Goal: Task Accomplishment & Management: Manage account settings

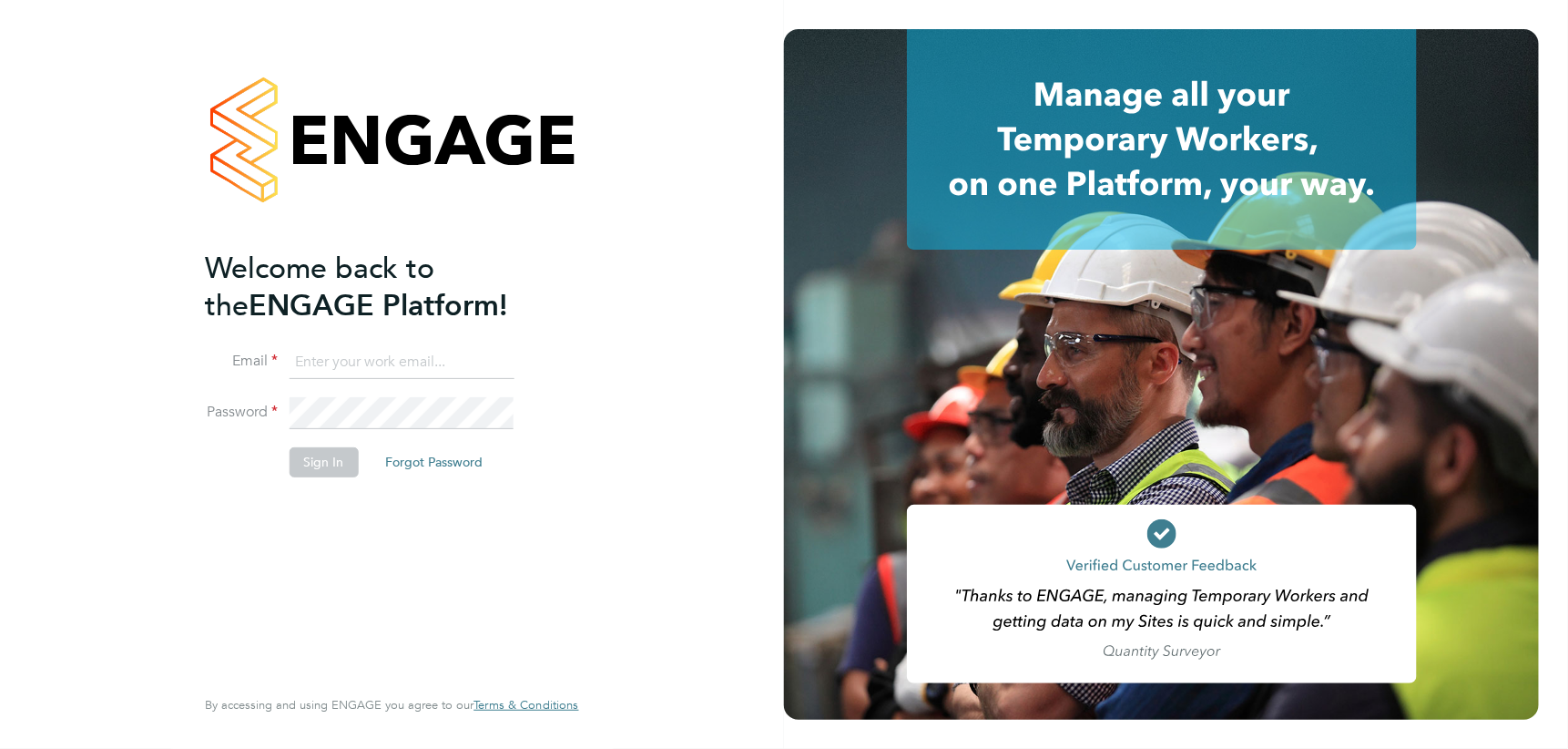
type input "[PERSON_NAME][EMAIL_ADDRESS][PERSON_NAME][DOMAIN_NAME]"
click at [319, 460] on button "Sign In" at bounding box center [323, 461] width 69 height 29
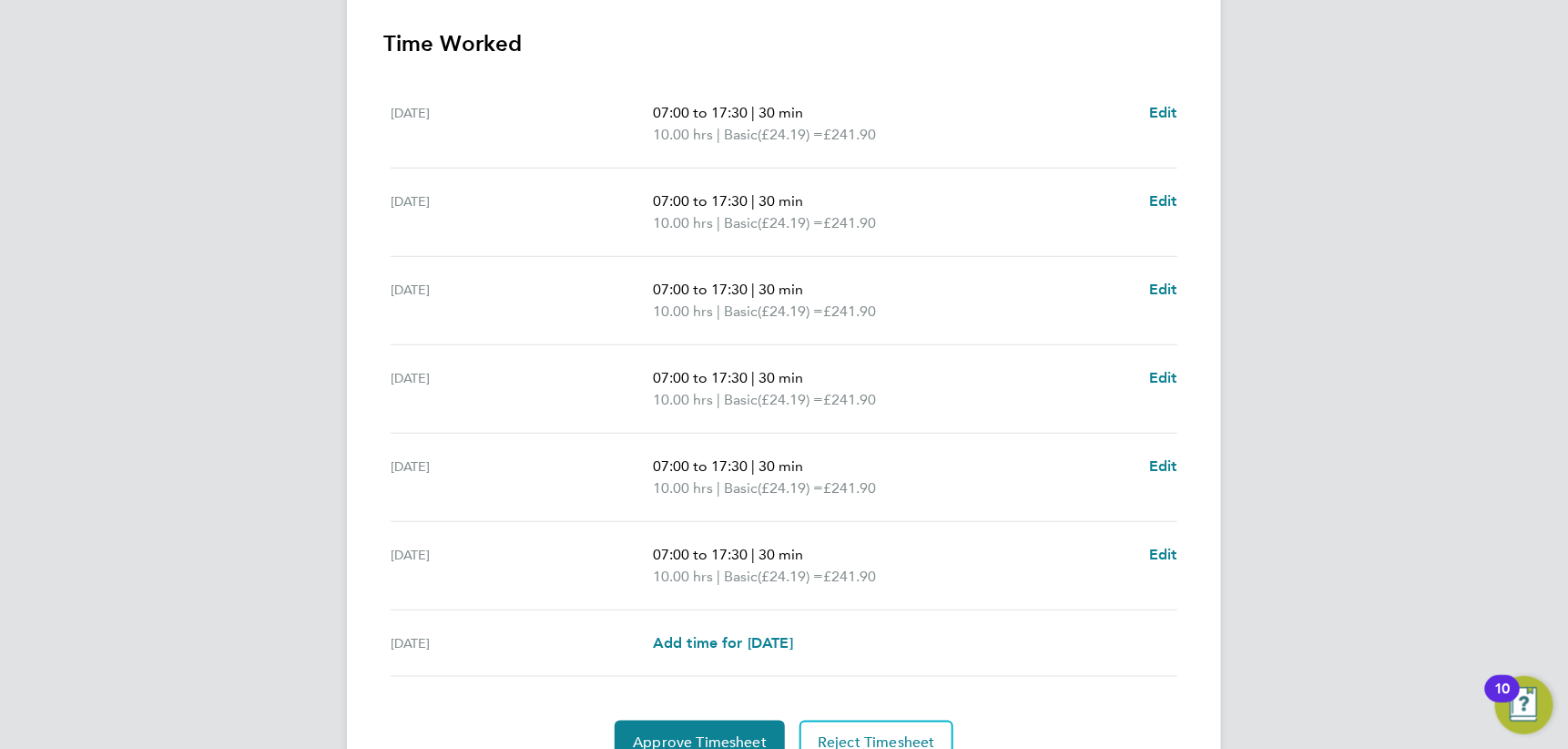
scroll to position [547, 0]
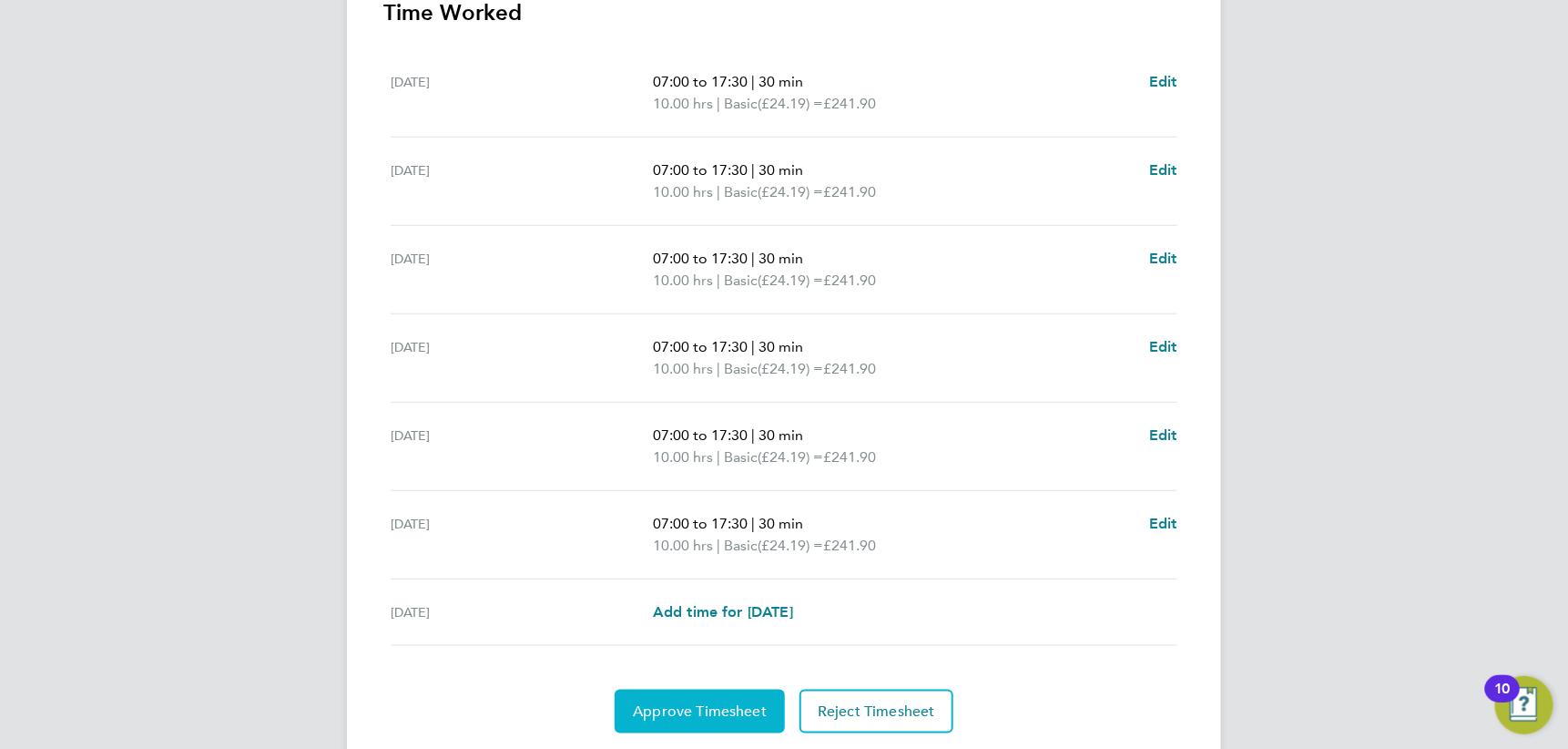
click at [729, 710] on span "Approve Timesheet" at bounding box center [700, 711] width 134 height 18
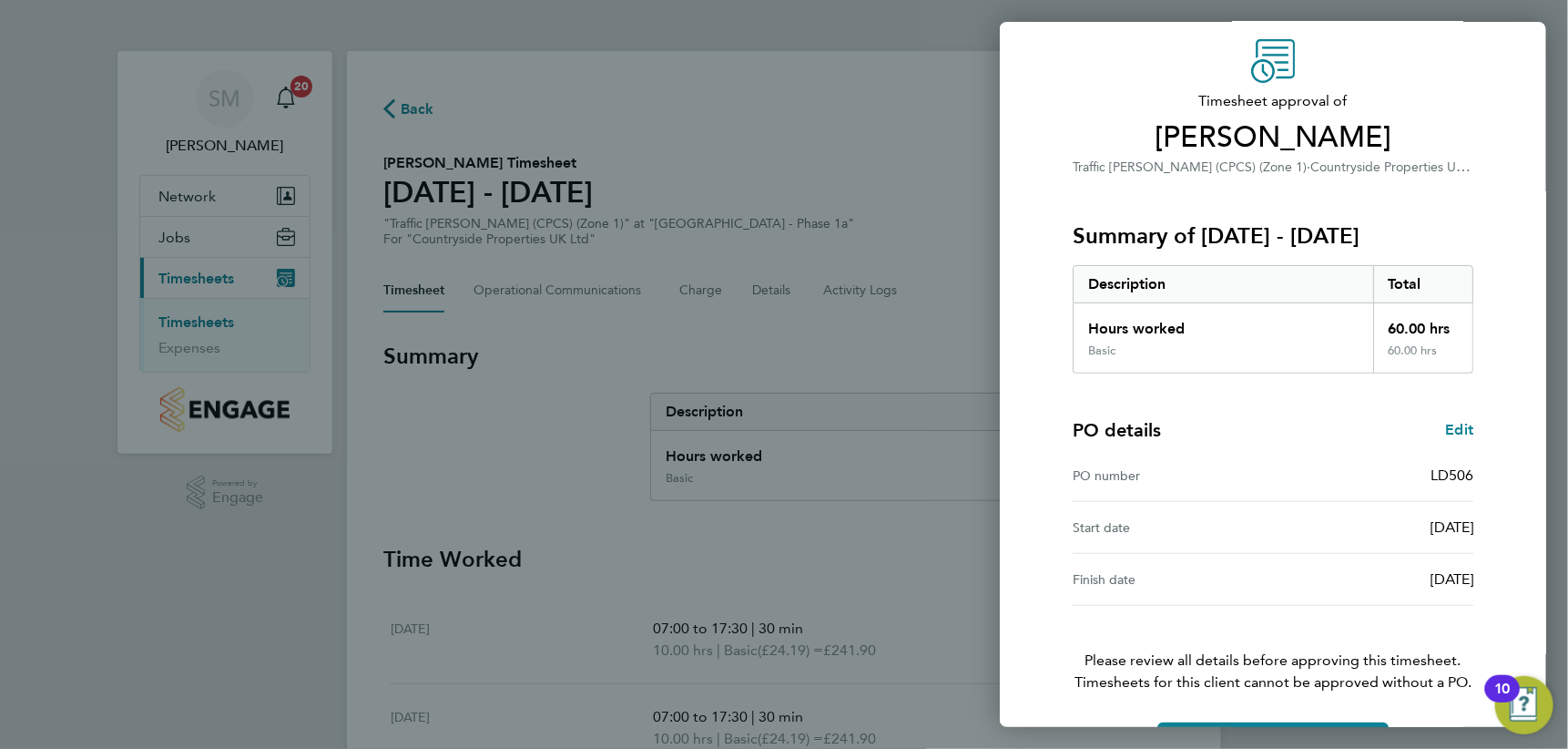
scroll to position [122, 0]
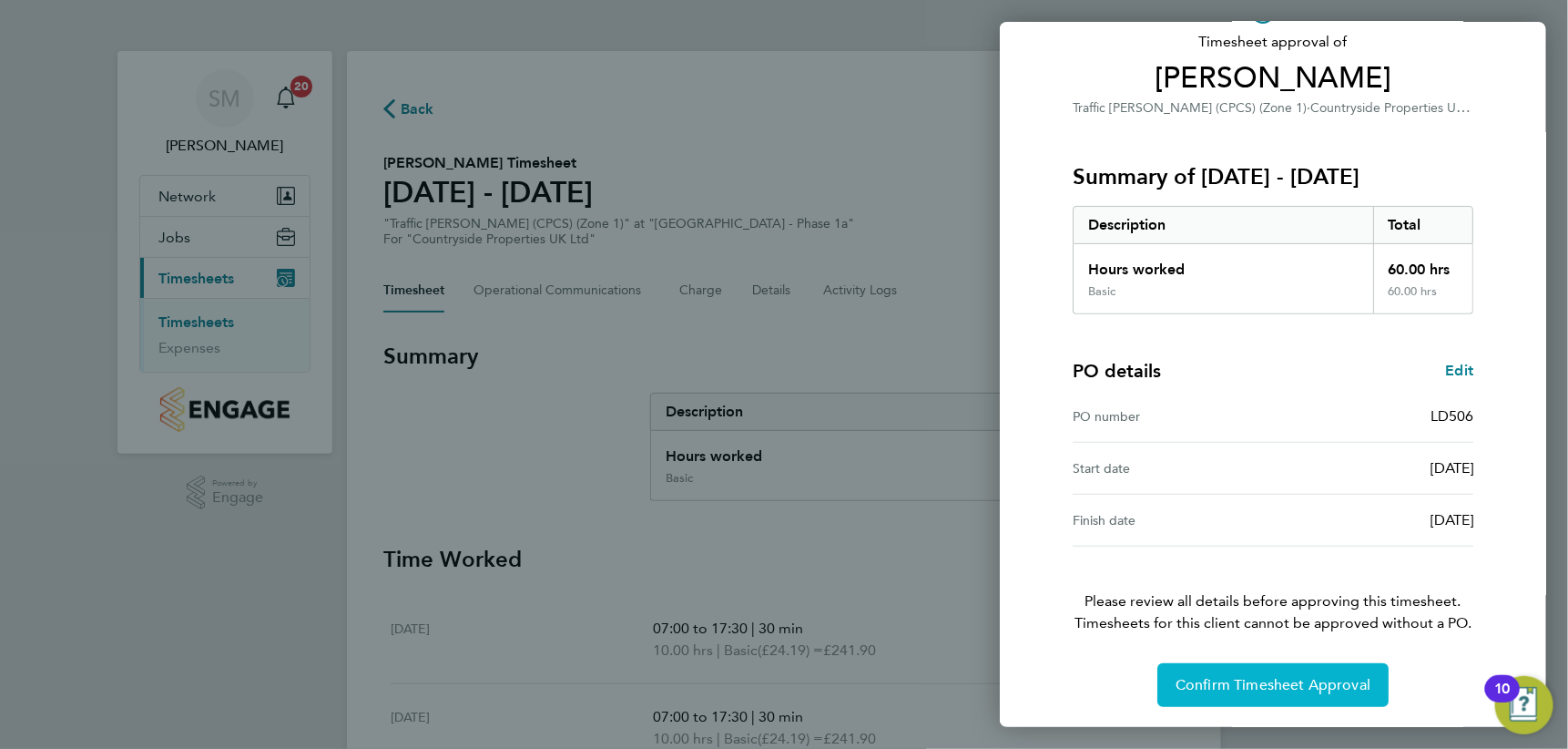
click at [1262, 678] on span "Confirm Timesheet Approval" at bounding box center [1273, 685] width 195 height 18
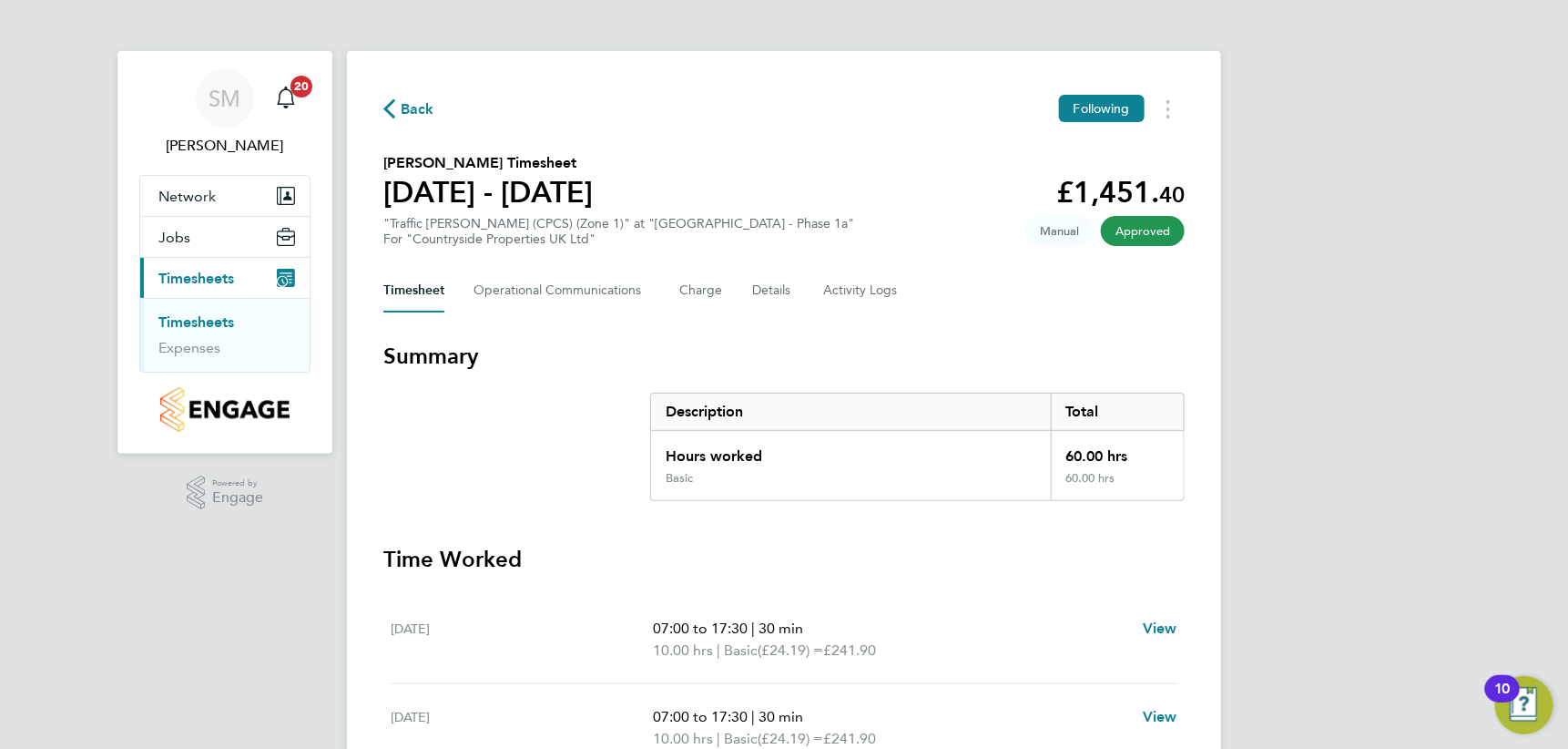
click at [200, 323] on link "Timesheets" at bounding box center [196, 323] width 76 height 17
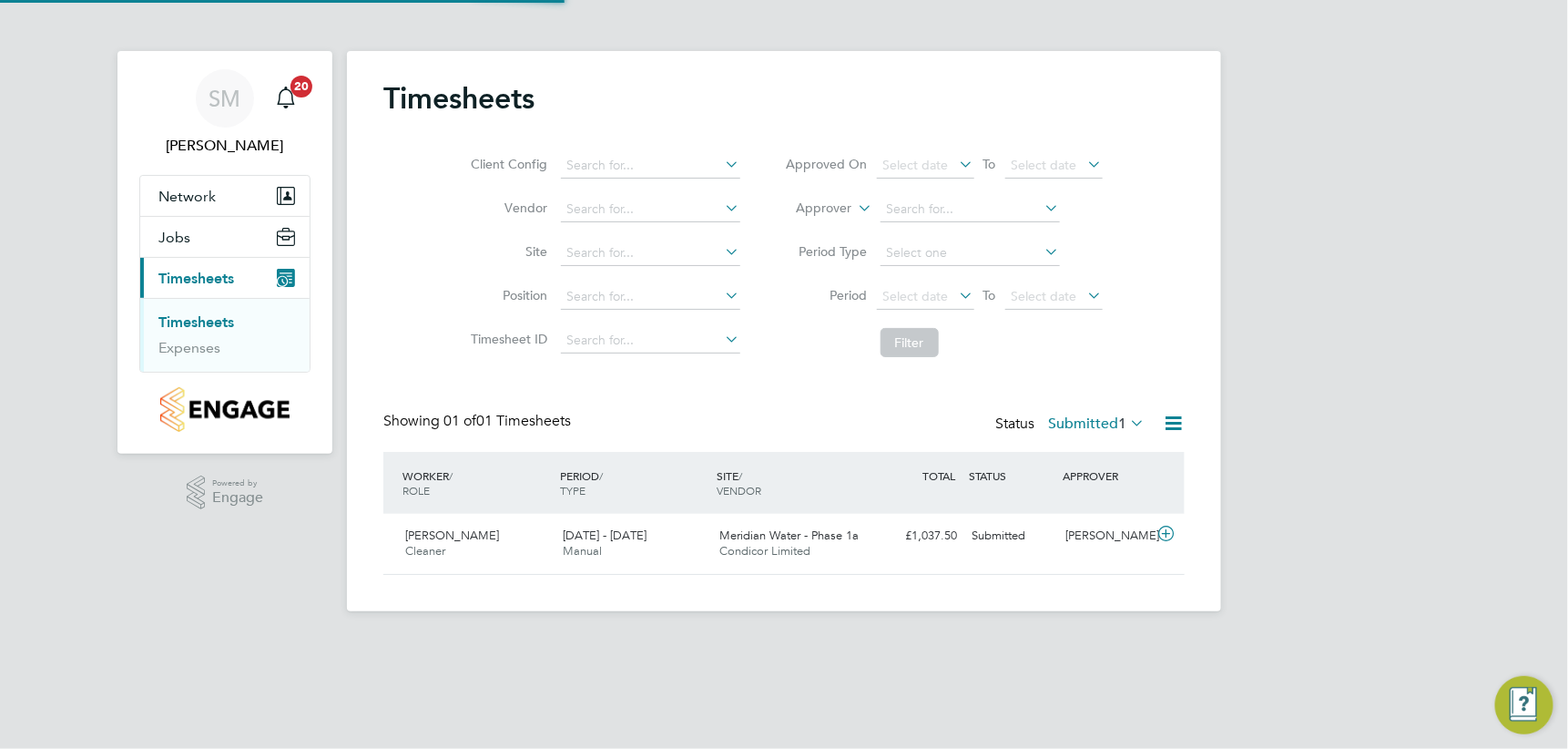
scroll to position [47, 157]
click at [461, 544] on div "[PERSON_NAME] Cleaner [DATE] - [DATE]" at bounding box center [477, 543] width 157 height 46
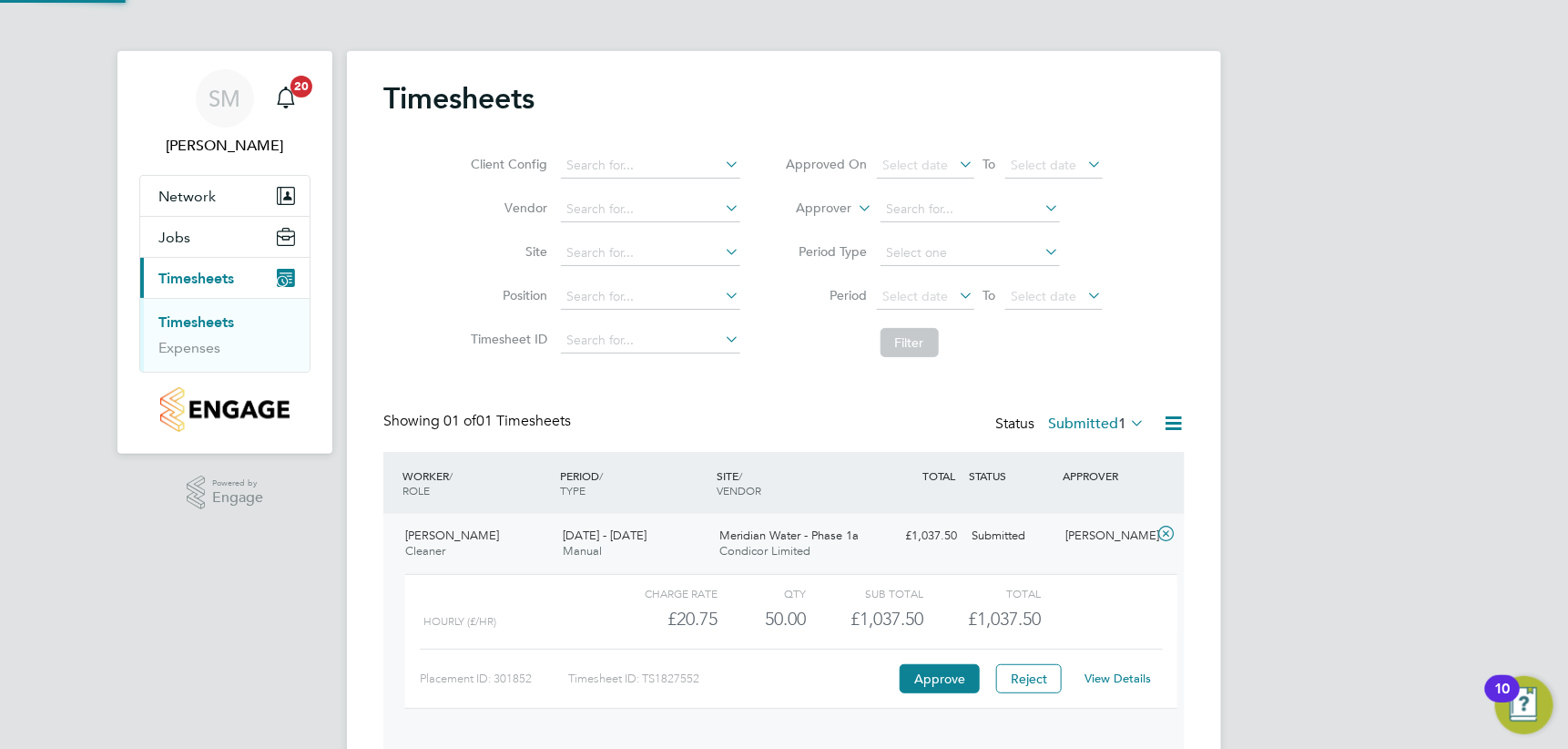
scroll to position [30, 178]
click at [937, 683] on button "Approve" at bounding box center [939, 678] width 81 height 29
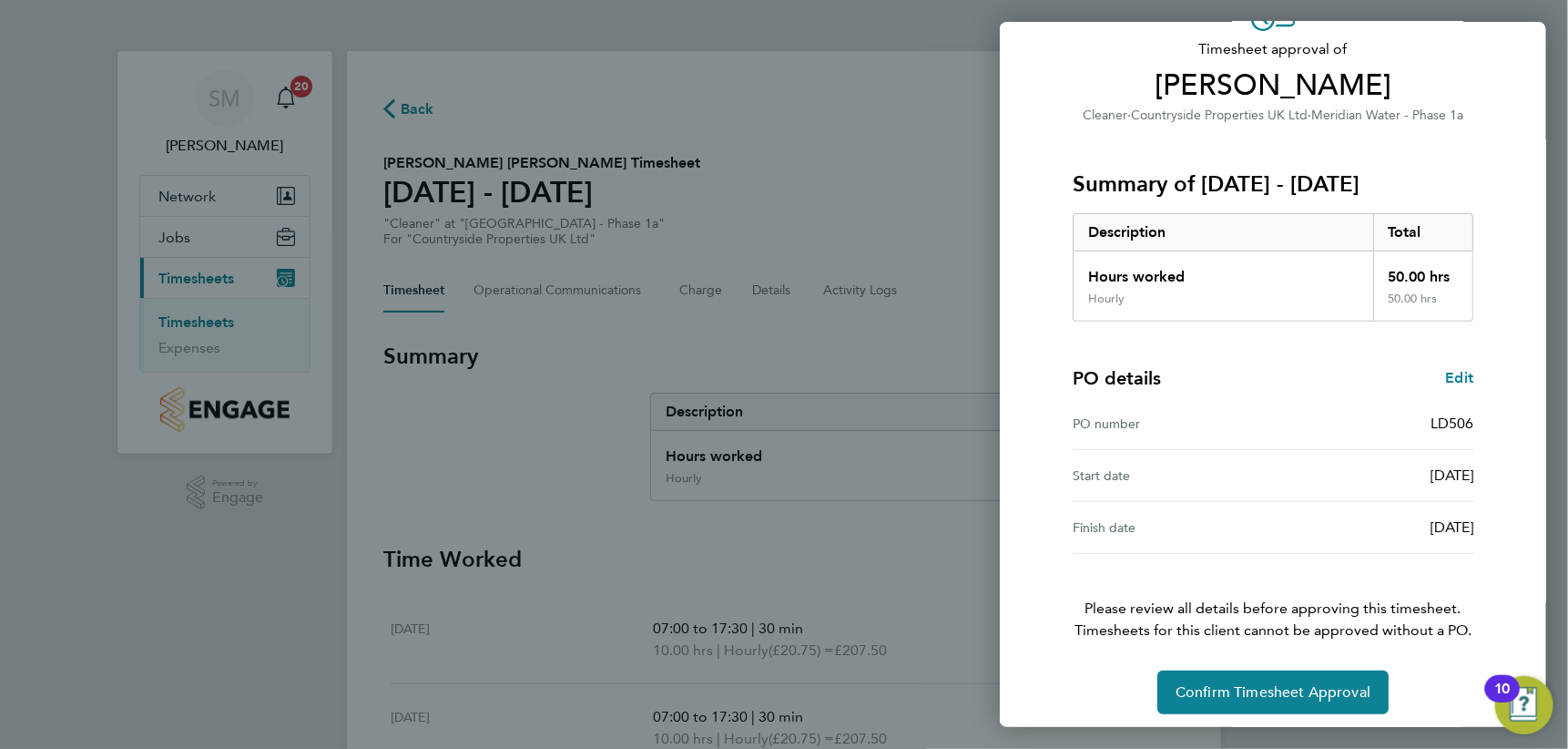
scroll to position [122, 0]
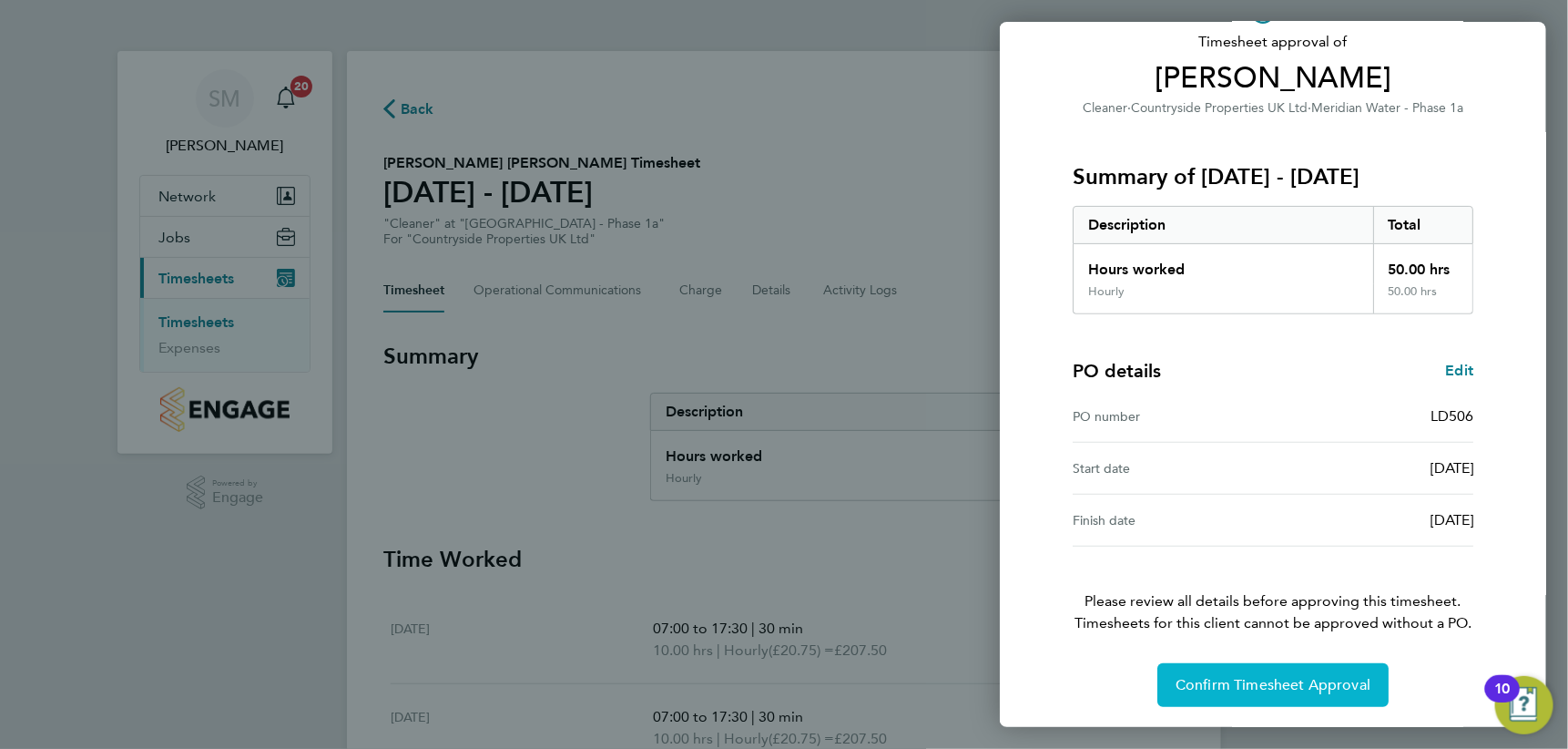
click at [1279, 683] on span "Confirm Timesheet Approval" at bounding box center [1273, 685] width 195 height 18
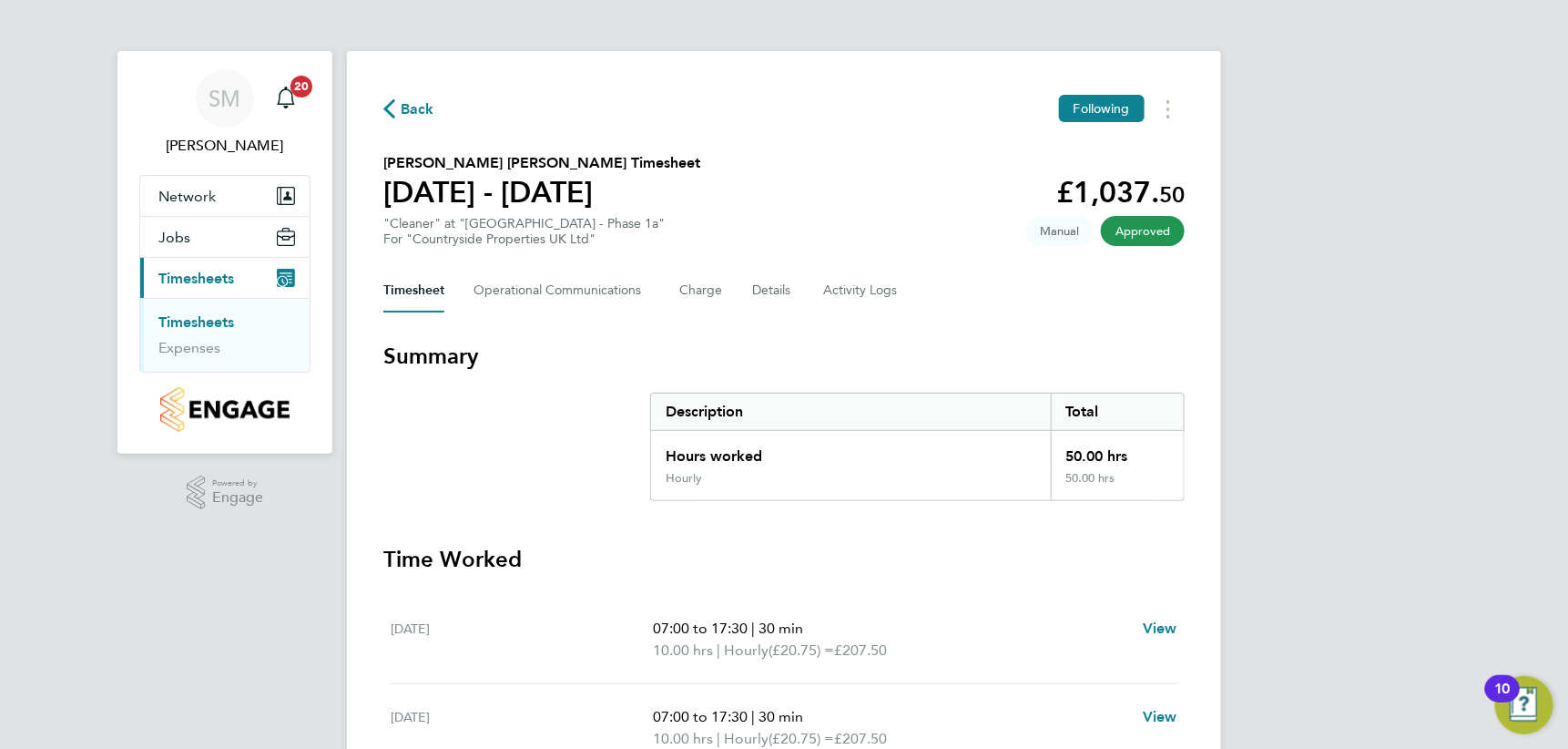
click at [219, 323] on link "Timesheets" at bounding box center [196, 323] width 76 height 17
